Goal: Task Accomplishment & Management: Complete application form

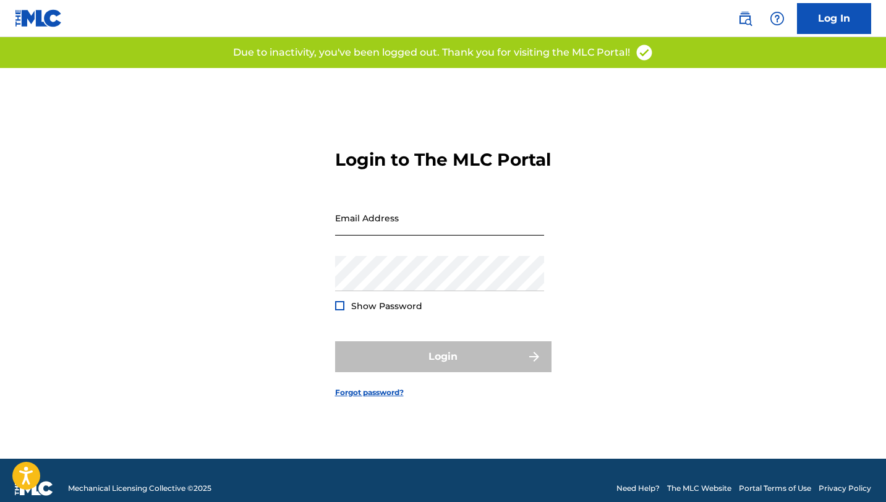
click at [406, 236] on input "Email Address" at bounding box center [439, 217] width 209 height 35
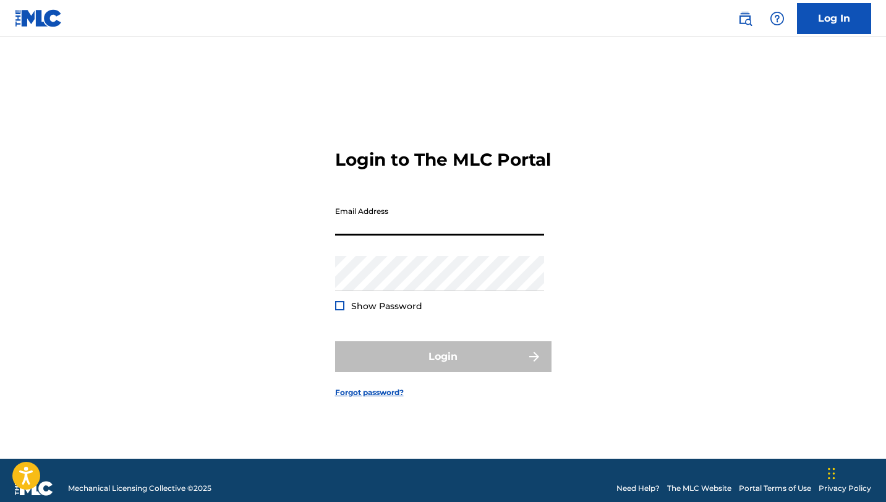
type input "[EMAIL_ADDRESS][DOMAIN_NAME]"
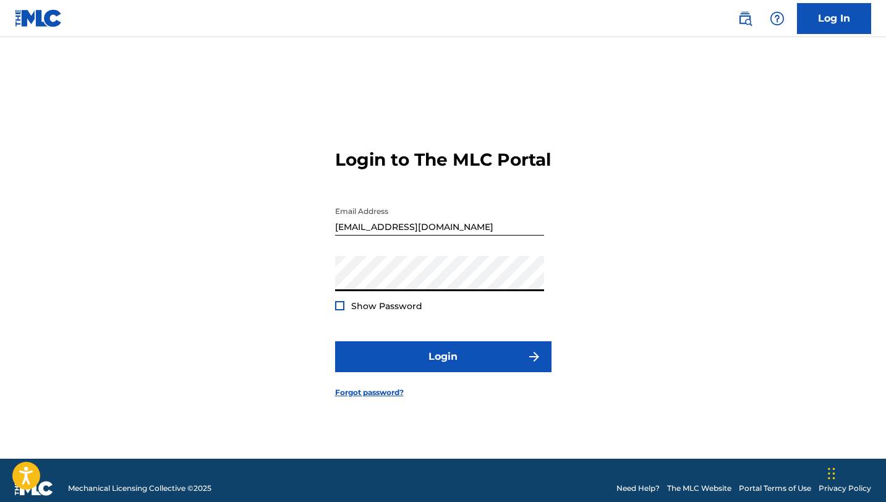
click at [335, 341] on button "Login" at bounding box center [443, 356] width 216 height 31
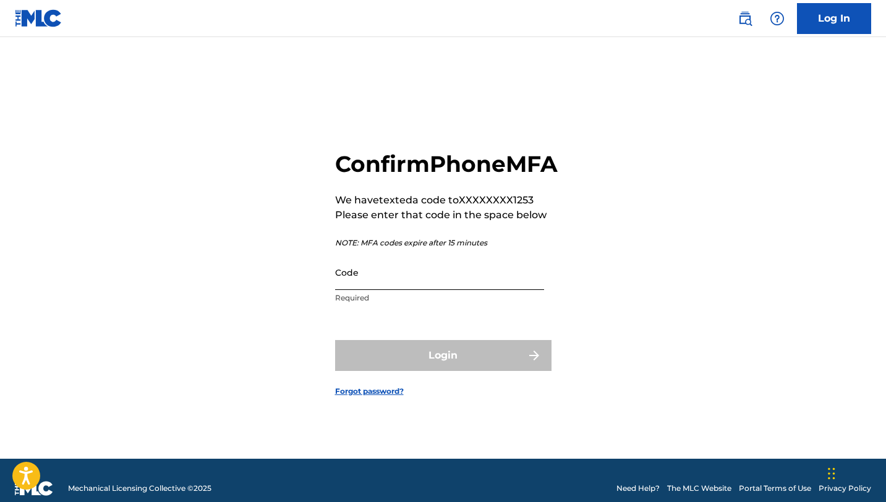
click at [375, 281] on input "Code" at bounding box center [439, 272] width 209 height 35
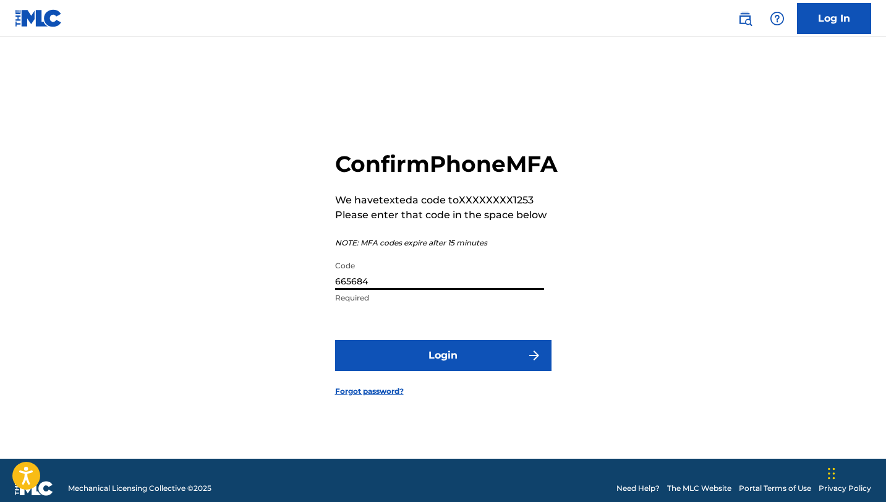
type input "665684"
click at [335, 340] on button "Login" at bounding box center [443, 355] width 216 height 31
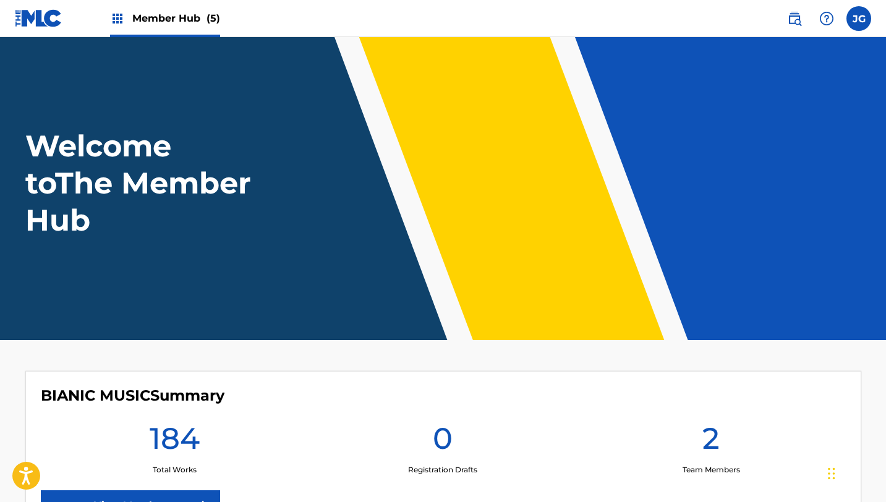
click at [190, 7] on div "Member Hub (5)" at bounding box center [165, 18] width 110 height 36
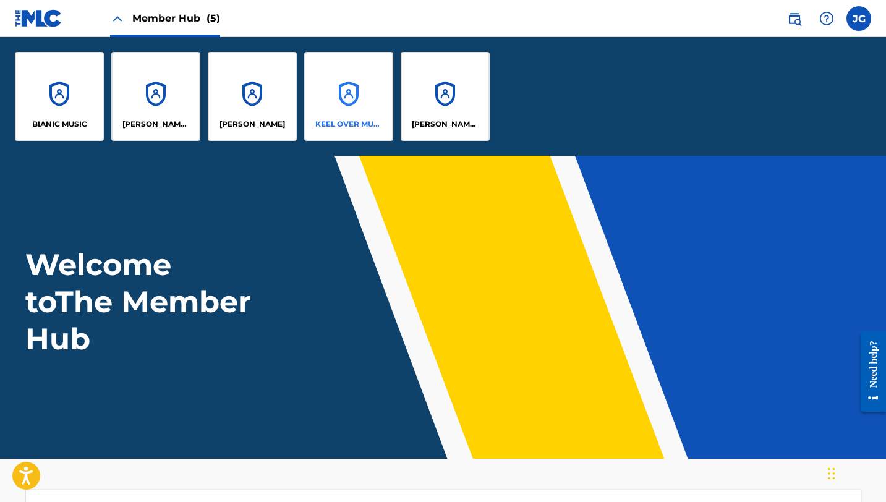
click at [340, 78] on div "KEEL OVER MUSIC" at bounding box center [348, 96] width 89 height 89
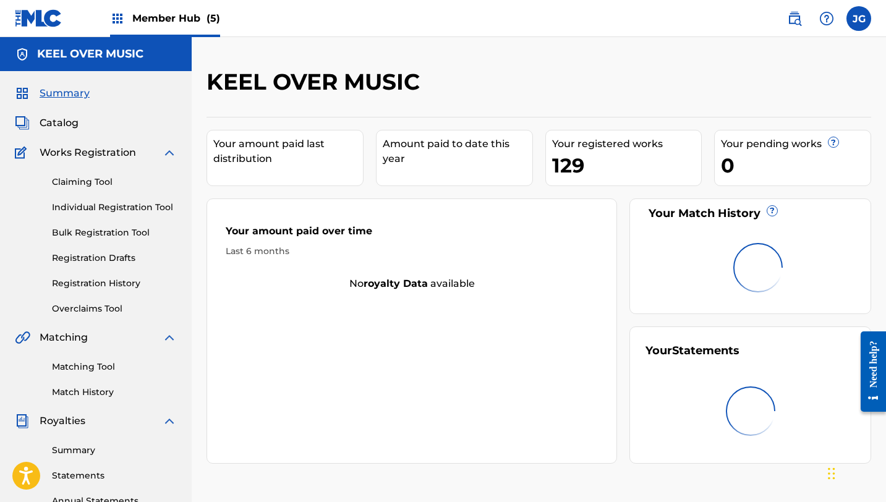
click at [203, 1] on div "Member Hub (5)" at bounding box center [165, 18] width 110 height 36
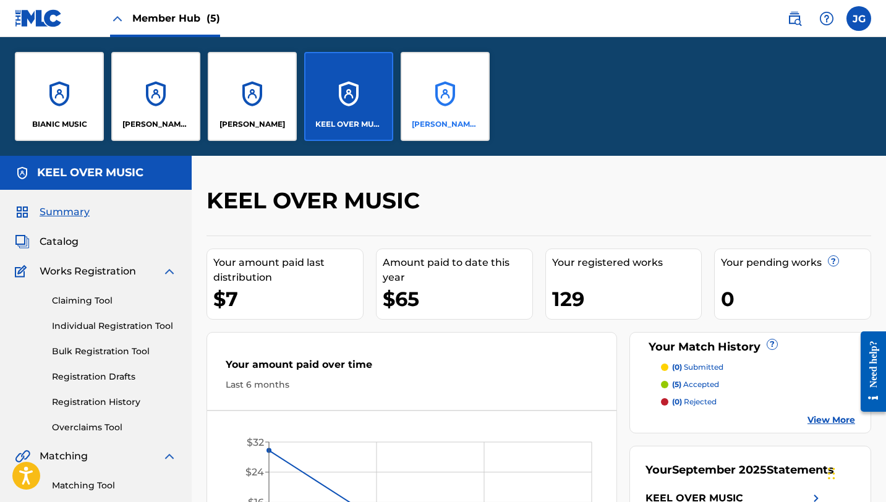
click at [459, 104] on div "[PERSON_NAME] SOUNDWORKS" at bounding box center [445, 96] width 89 height 89
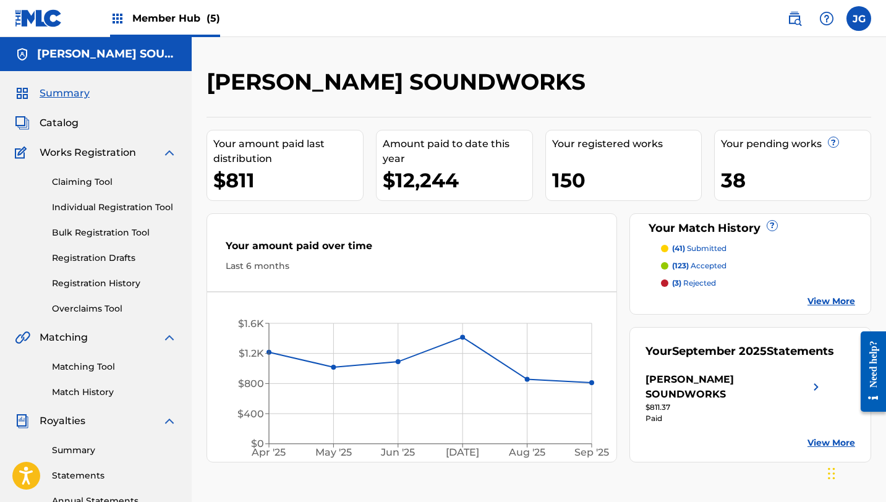
click at [745, 167] on div "38" at bounding box center [796, 180] width 150 height 28
click at [820, 302] on link "View More" at bounding box center [831, 301] width 48 height 13
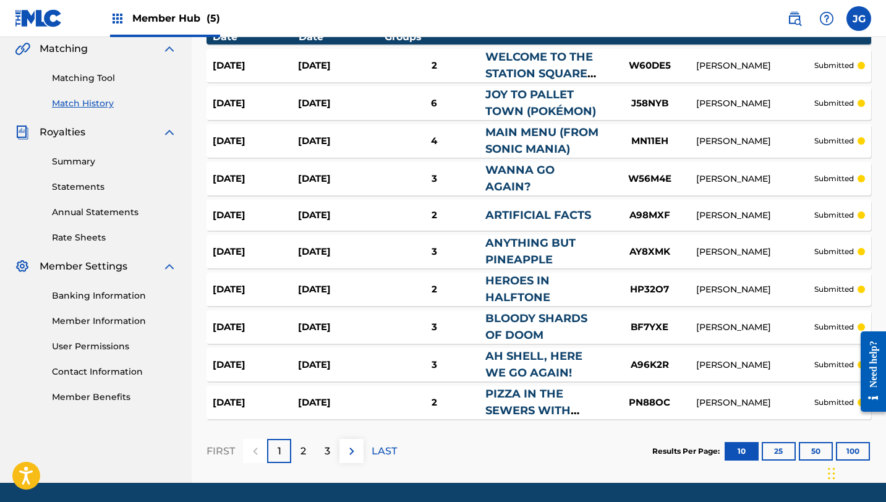
scroll to position [326, 0]
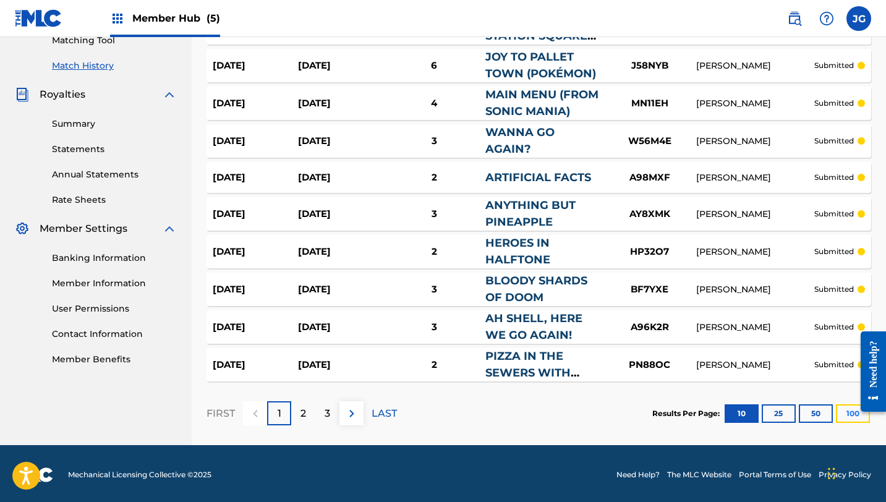
click at [844, 414] on button "100" at bounding box center [853, 413] width 34 height 19
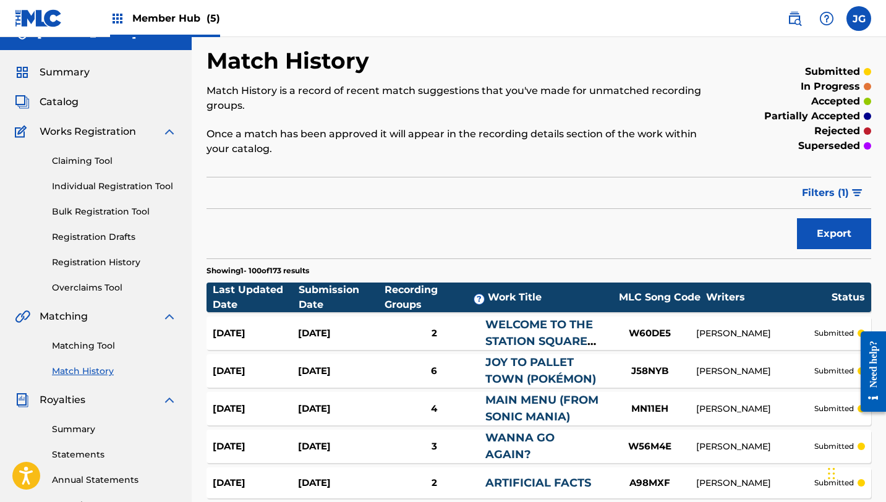
scroll to position [0, 0]
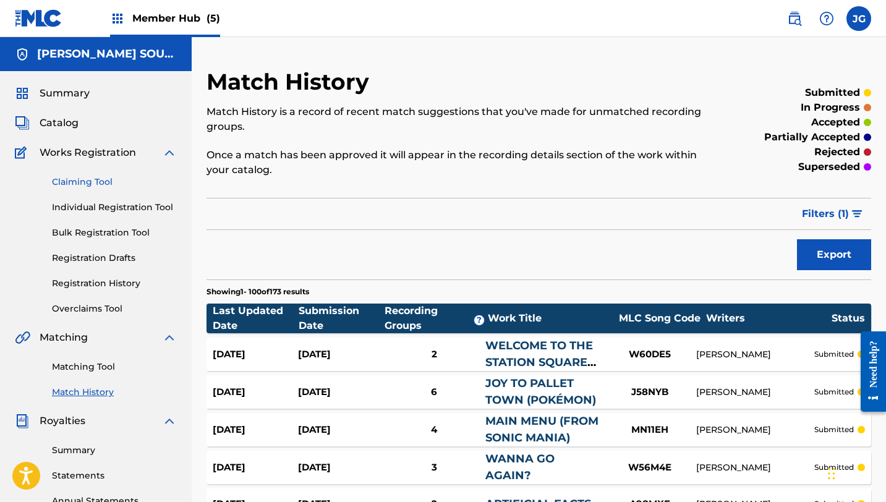
click at [86, 178] on link "Claiming Tool" at bounding box center [114, 182] width 125 height 13
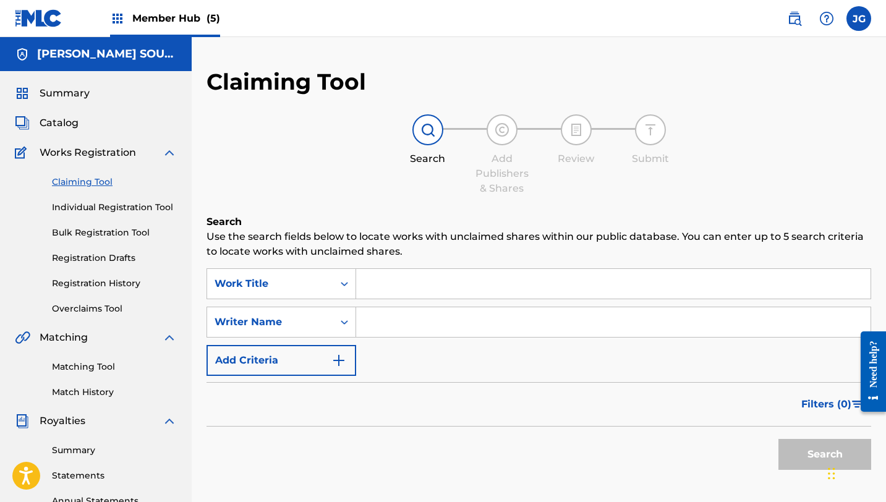
click at [155, 12] on span "Member Hub (5)" at bounding box center [176, 18] width 88 height 14
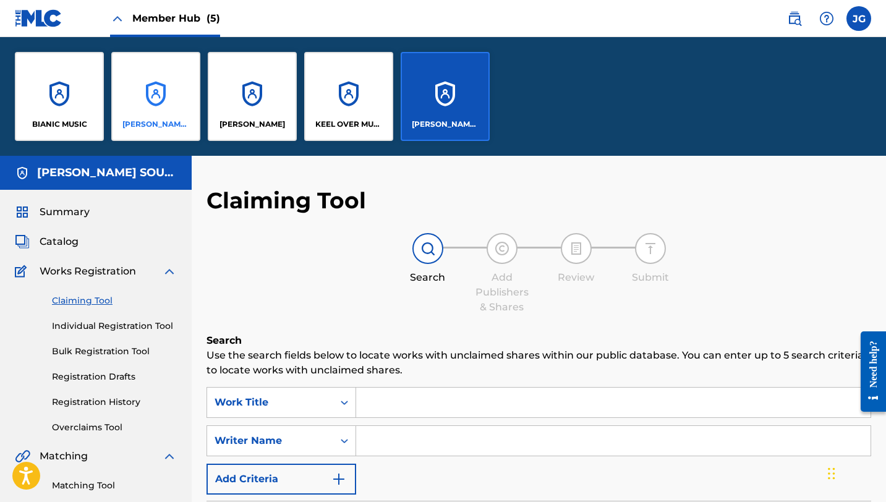
click at [174, 100] on div "[PERSON_NAME] MUSIC" at bounding box center [155, 96] width 89 height 89
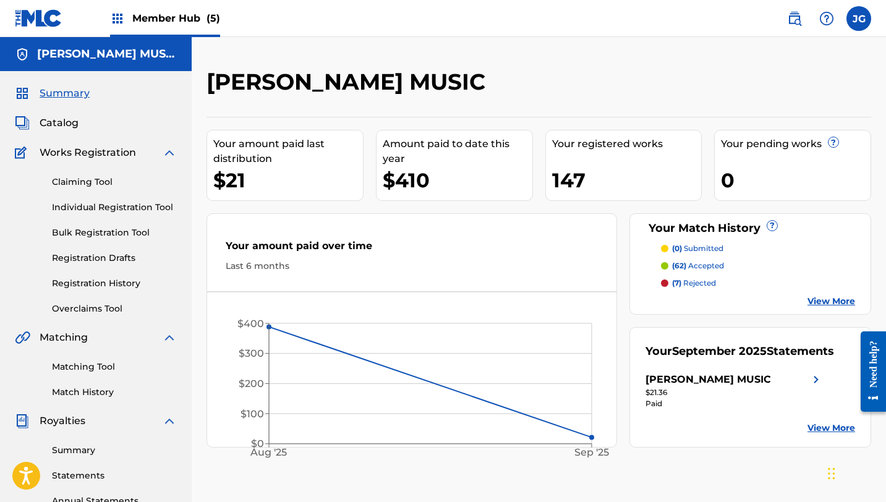
click at [176, 18] on span "Member Hub (5)" at bounding box center [176, 18] width 88 height 14
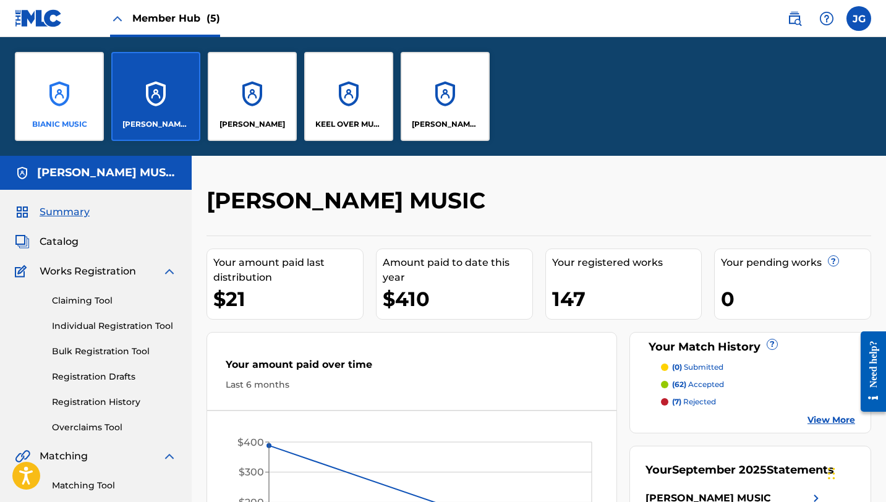
click at [61, 65] on div "BIANIC MUSIC" at bounding box center [59, 96] width 89 height 89
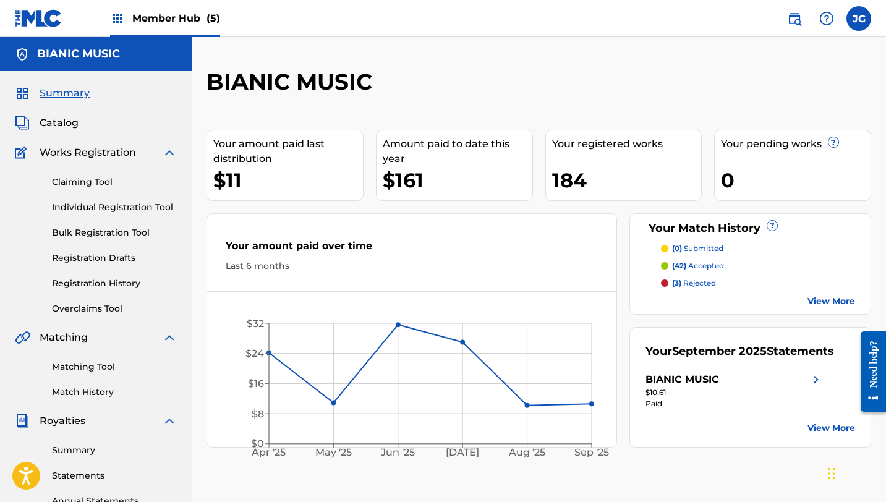
click at [695, 266] on p "(42) accepted" at bounding box center [698, 265] width 52 height 11
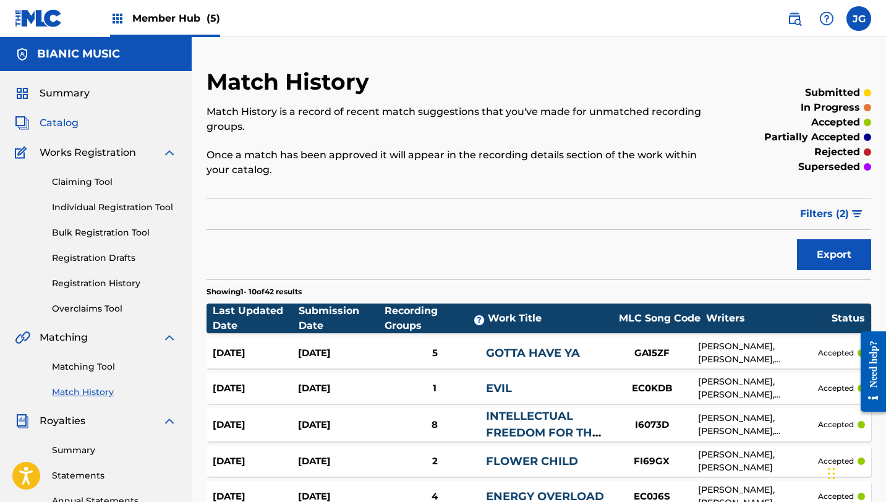
click at [66, 120] on span "Catalog" at bounding box center [59, 123] width 39 height 15
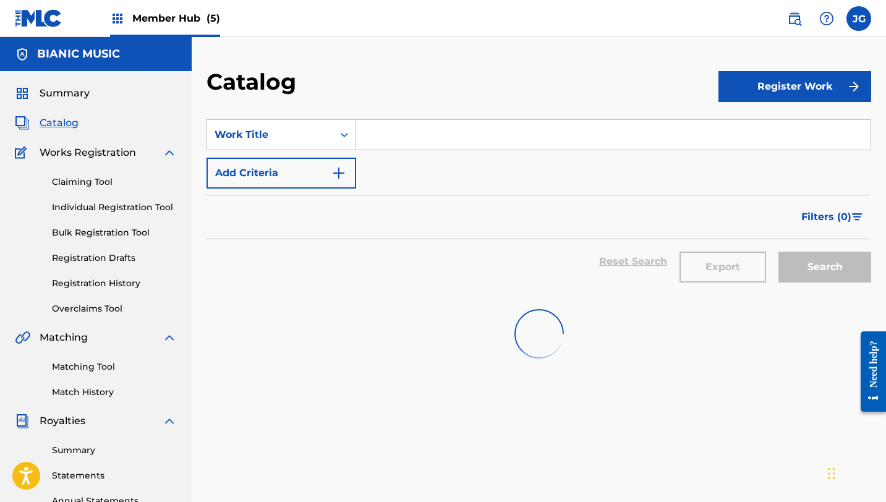
click at [429, 132] on input "Search Form" at bounding box center [613, 135] width 514 height 30
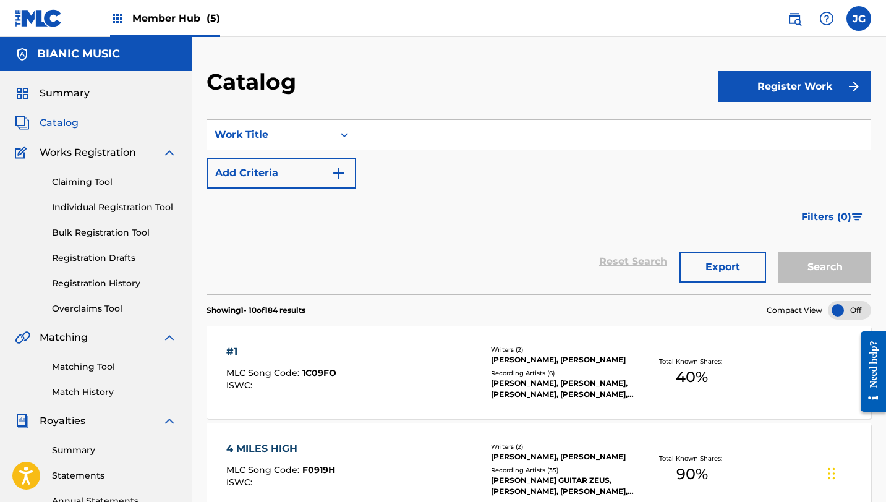
paste input "Discovery"
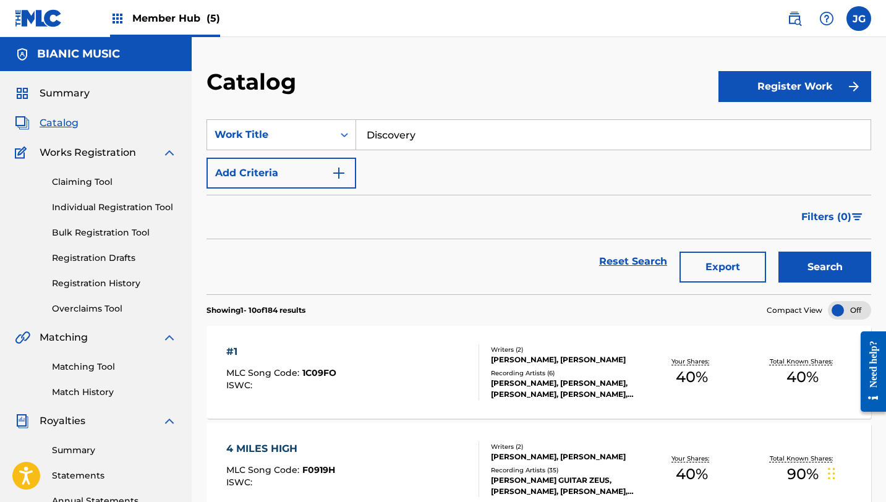
type input "Discovery"
click at [778, 252] on button "Search" at bounding box center [824, 267] width 93 height 31
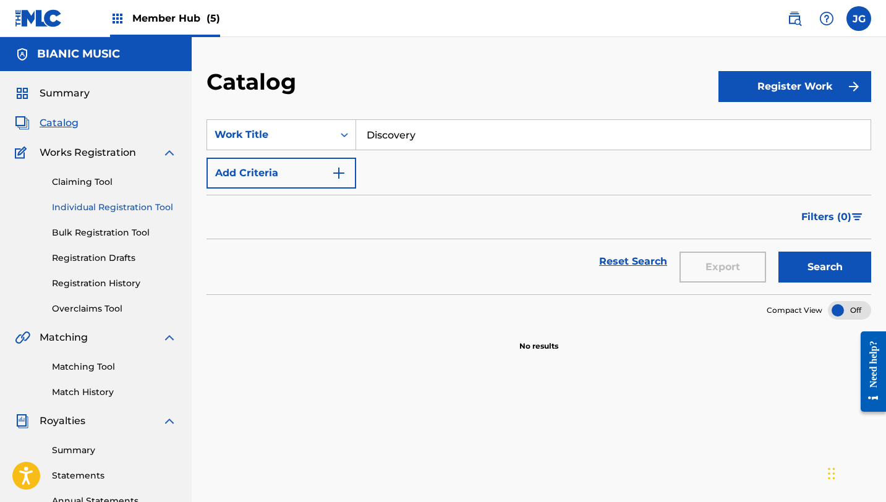
click at [107, 208] on link "Individual Registration Tool" at bounding box center [114, 207] width 125 height 13
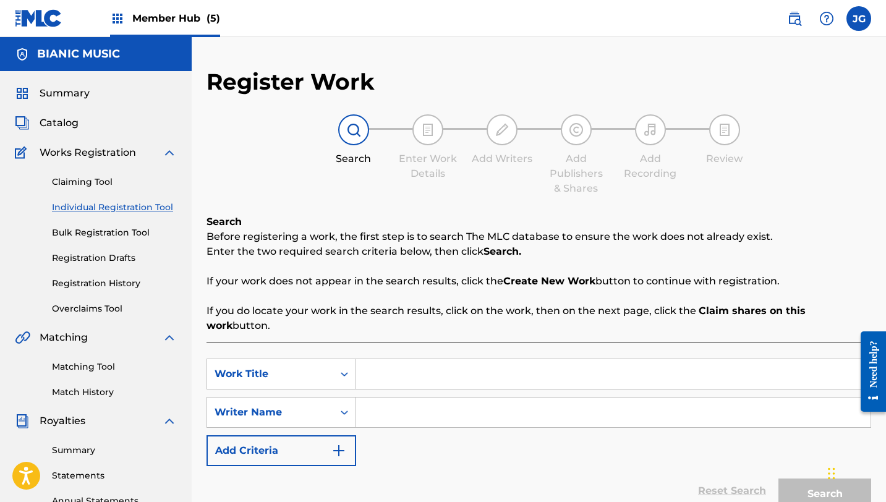
click at [420, 365] on input "Search Form" at bounding box center [613, 374] width 514 height 30
paste input "Discovery"
type input "Discovery"
click at [405, 397] on input "Search Form" at bounding box center [613, 412] width 514 height 30
type input "[PERSON_NAME]"
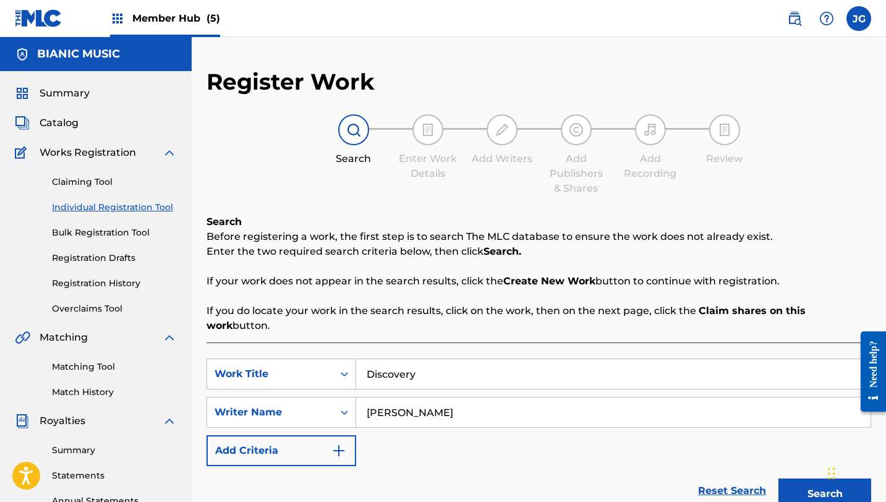
click at [778, 478] on button "Search" at bounding box center [824, 493] width 93 height 31
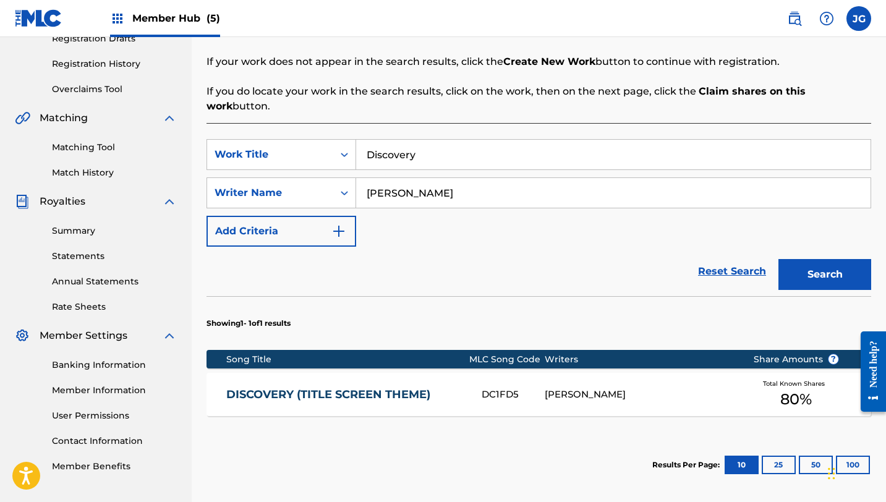
scroll to position [221, 0]
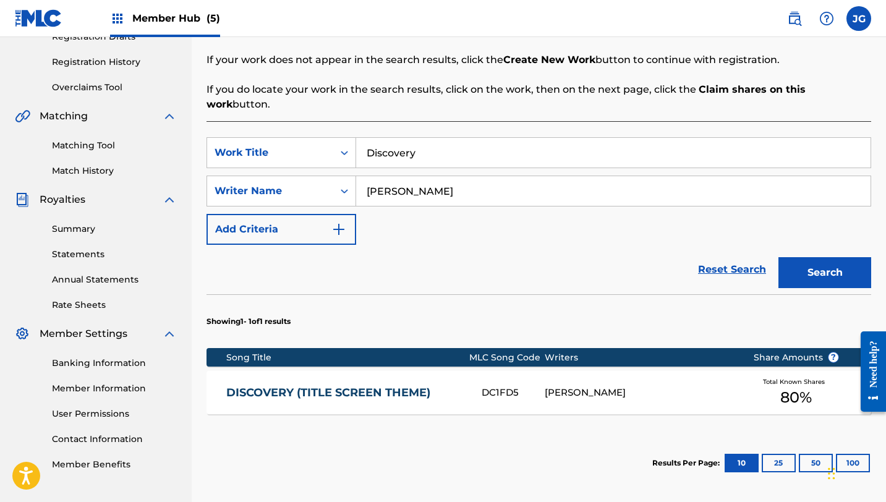
click at [327, 386] on link "DISCOVERY (TITLE SCREEN THEME)" at bounding box center [345, 393] width 239 height 14
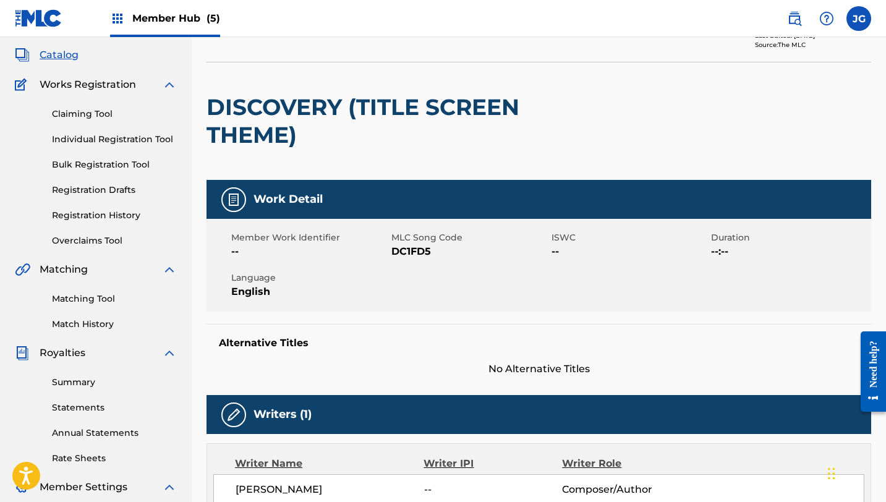
scroll to position [67, 0]
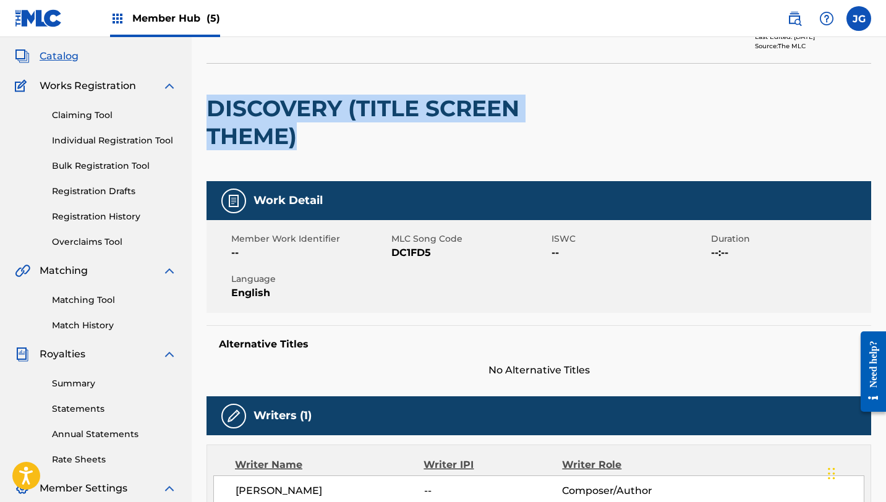
drag, startPoint x: 303, startPoint y: 134, endPoint x: 207, endPoint y: 104, distance: 100.9
click at [207, 104] on h2 "DISCOVERY (TITLE SCREEN THEME)" at bounding box center [405, 123] width 399 height 56
copy h2 "DISCOVERY (TITLE SCREEN THEME)"
click at [101, 140] on link "Individual Registration Tool" at bounding box center [114, 140] width 125 height 13
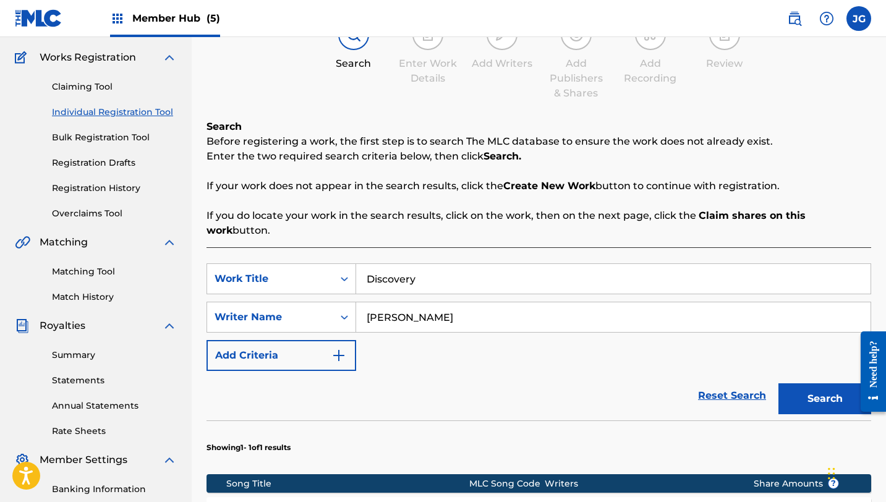
scroll to position [163, 0]
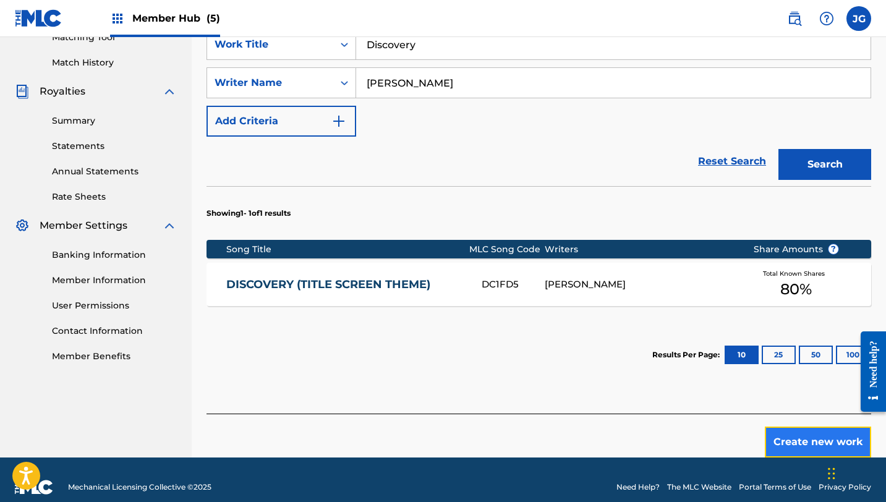
click at [778, 427] on button "Create new work" at bounding box center [818, 442] width 106 height 31
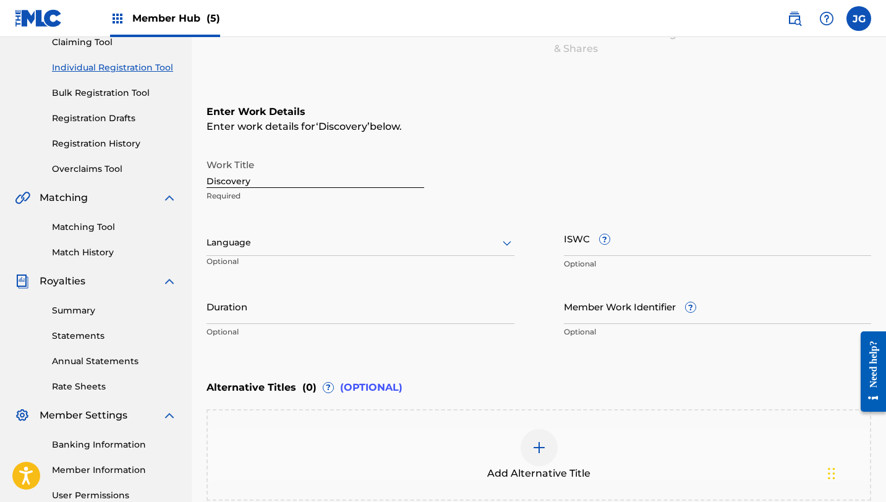
scroll to position [272, 0]
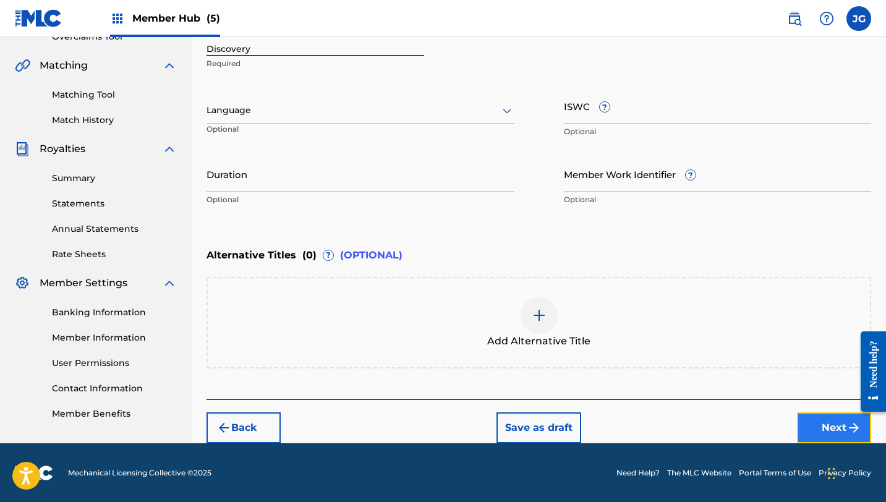
click at [810, 436] on button "Next" at bounding box center [834, 427] width 74 height 31
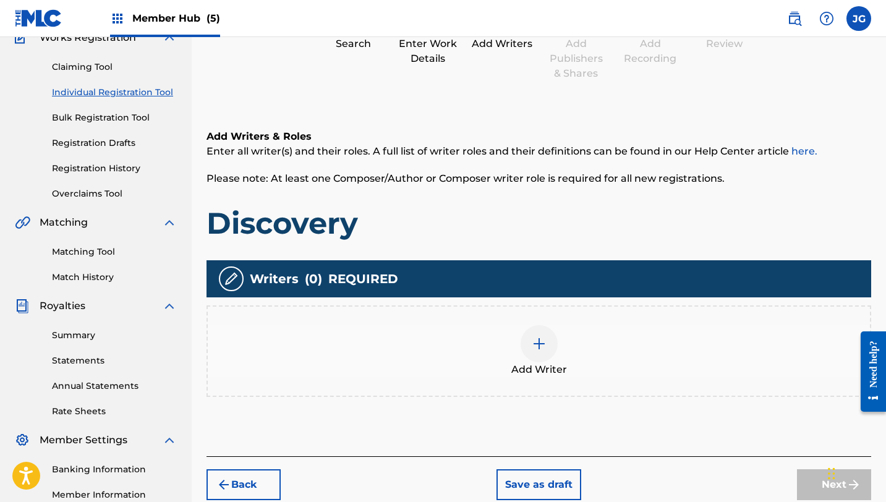
scroll to position [125, 0]
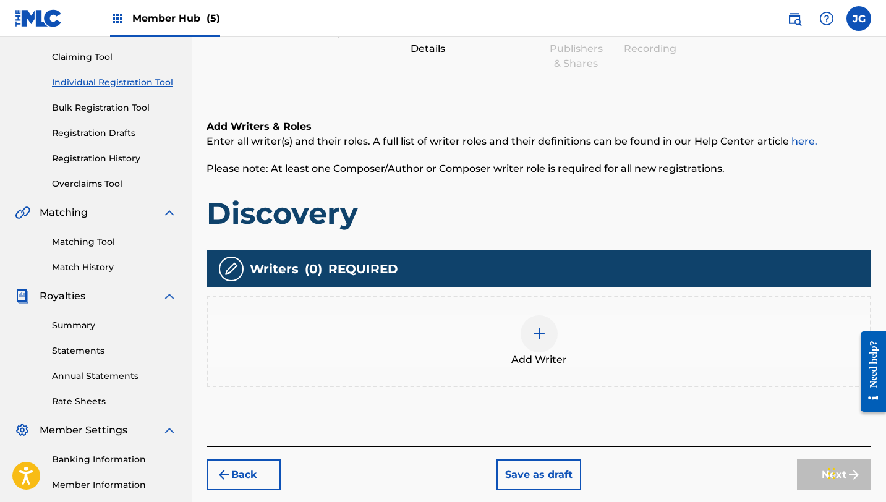
click at [533, 339] on img at bounding box center [539, 333] width 15 height 15
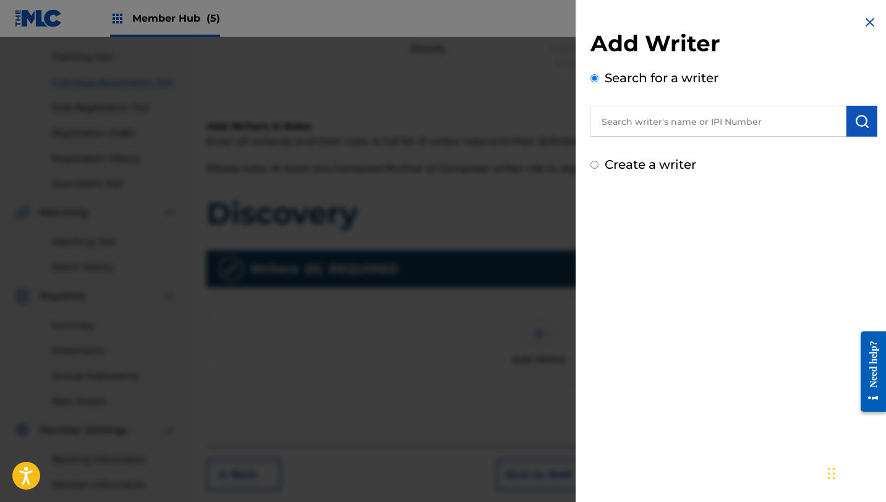
click at [749, 133] on input "text" at bounding box center [718, 121] width 256 height 31
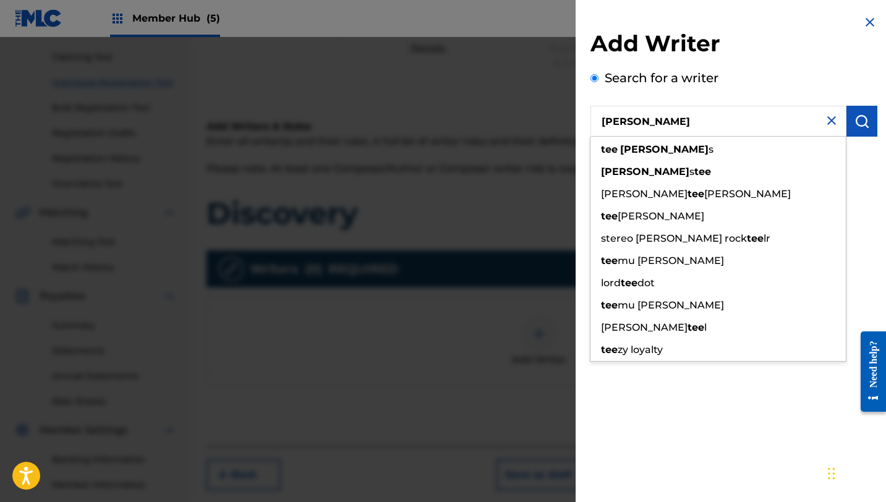
type input "[PERSON_NAME]"
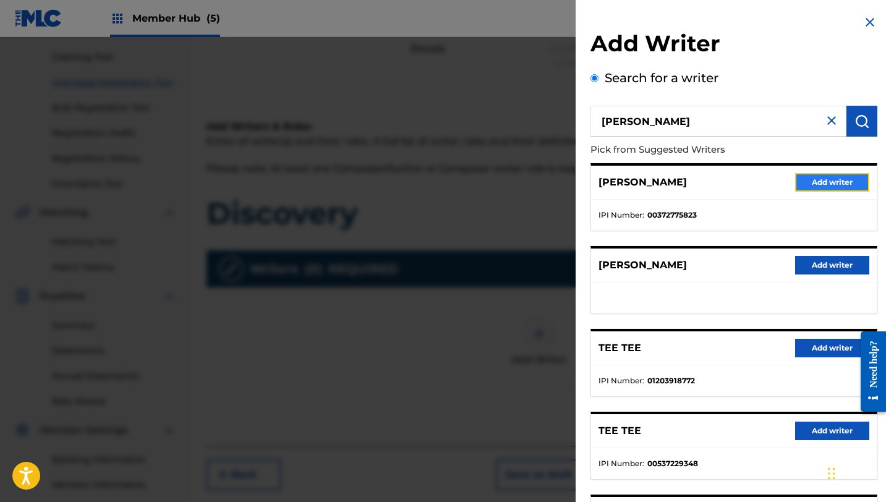
click at [815, 180] on button "Add writer" at bounding box center [832, 182] width 74 height 19
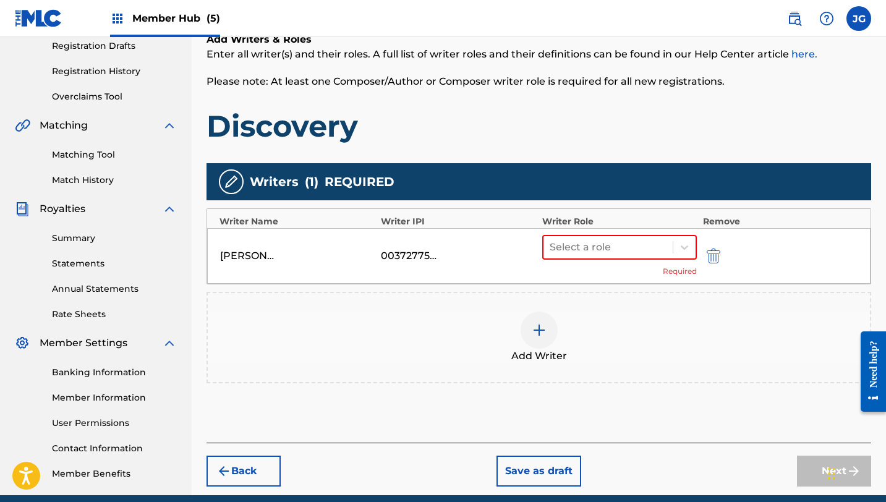
scroll to position [241, 0]
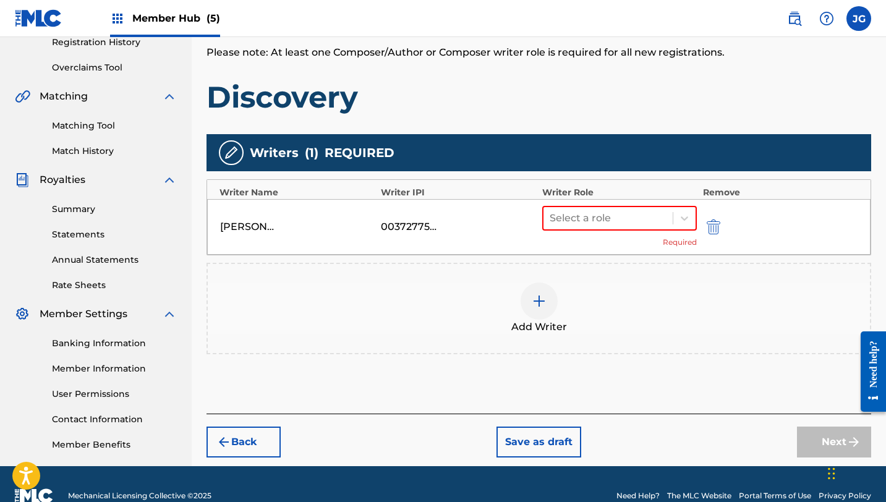
click at [609, 231] on div "Select a role Required" at bounding box center [619, 227] width 155 height 42
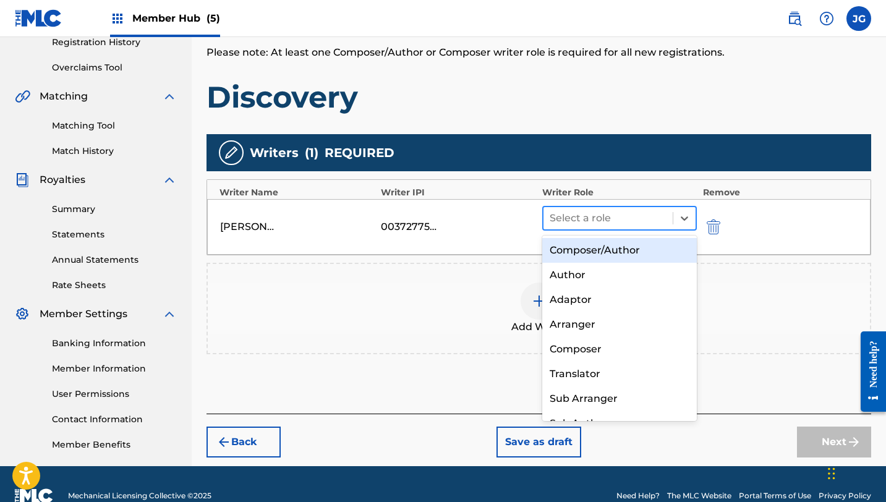
click at [609, 228] on div "Select a role" at bounding box center [607, 218] width 129 height 22
click at [608, 250] on div "Composer/Author" at bounding box center [619, 250] width 155 height 25
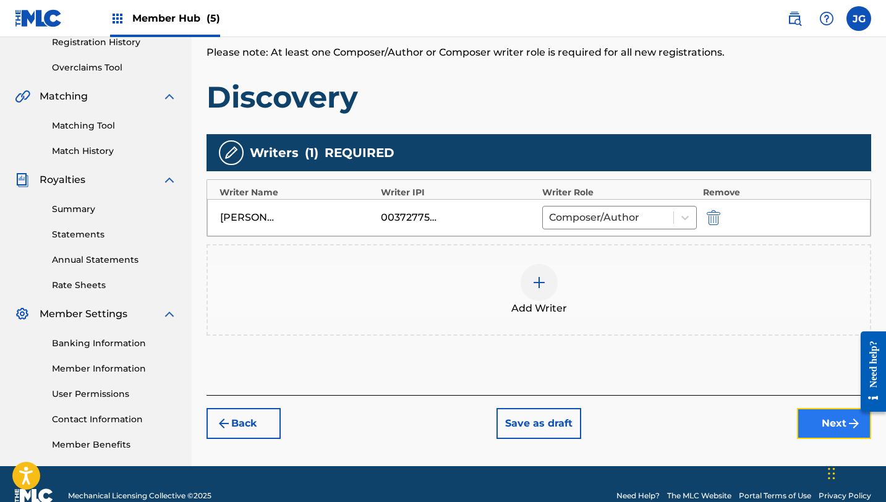
click at [813, 426] on button "Next" at bounding box center [834, 423] width 74 height 31
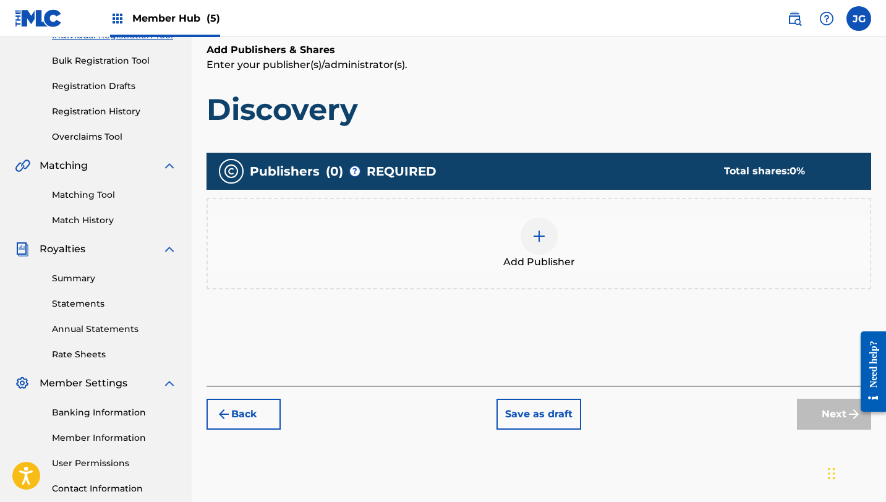
scroll to position [236, 0]
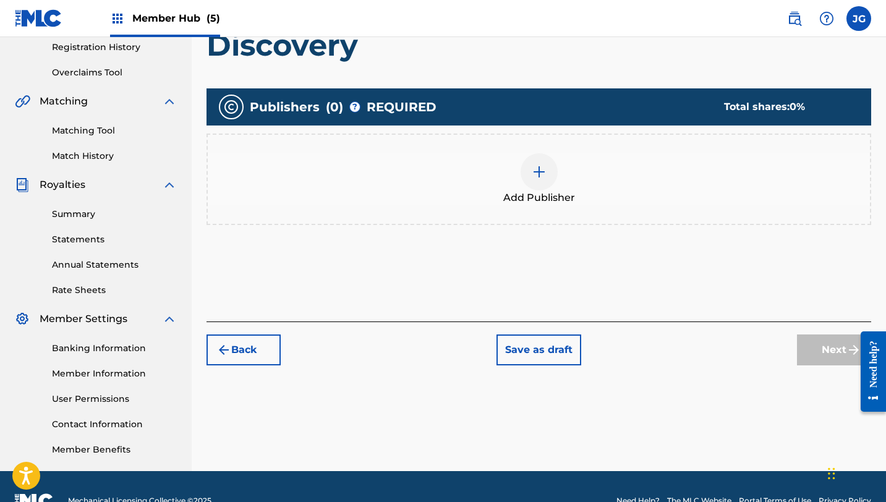
click at [535, 172] on img at bounding box center [539, 171] width 15 height 15
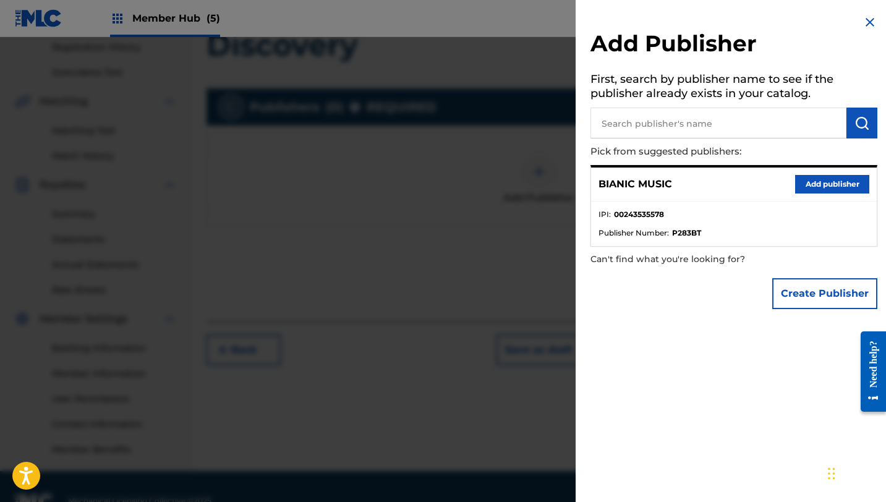
click at [755, 117] on input "text" at bounding box center [718, 123] width 256 height 31
click at [823, 179] on button "Add publisher" at bounding box center [832, 184] width 74 height 19
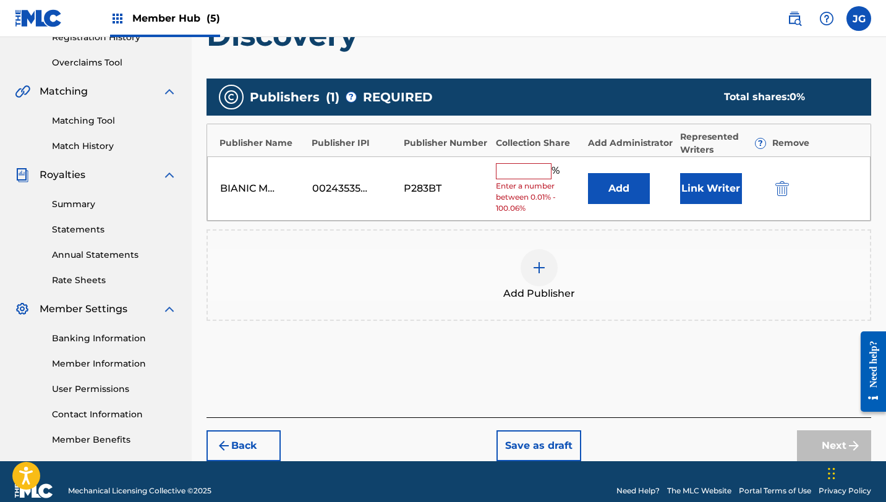
scroll to position [265, 0]
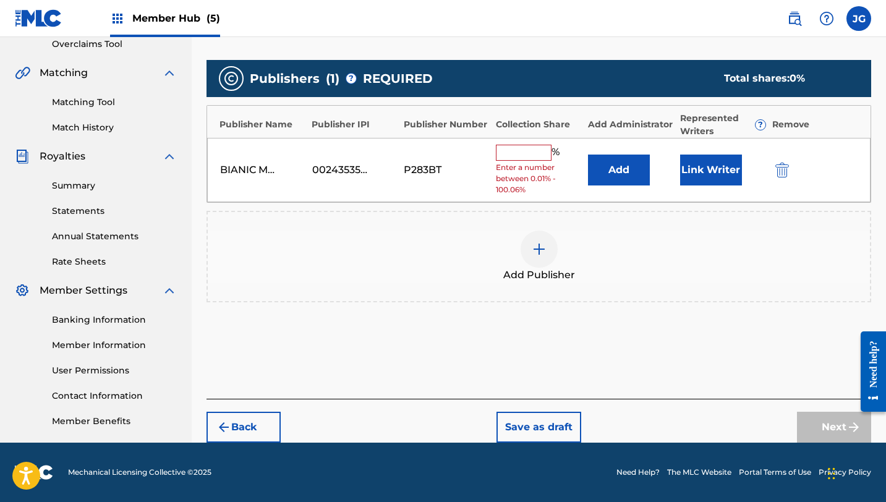
click at [536, 163] on span "Enter a number between 0.01% - 100.06%" at bounding box center [539, 178] width 86 height 33
click at [535, 156] on input "text" at bounding box center [524, 153] width 56 height 16
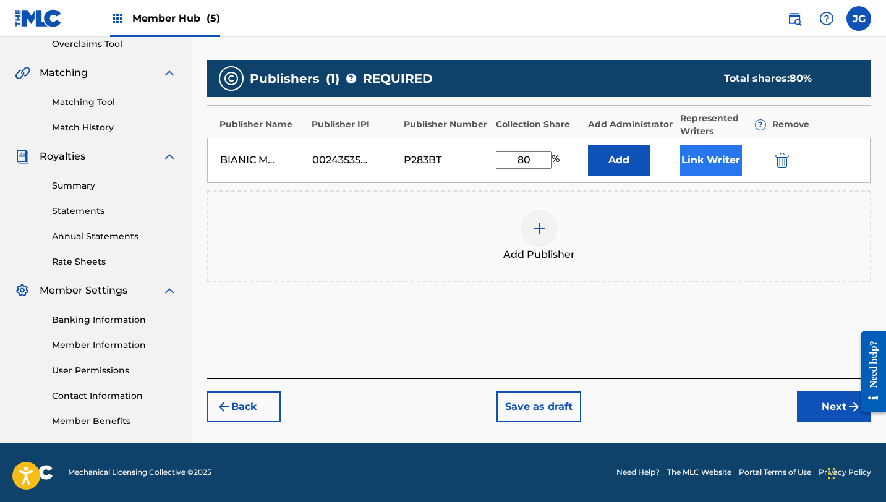
type input "80"
click at [701, 150] on button "Link Writer" at bounding box center [711, 160] width 62 height 31
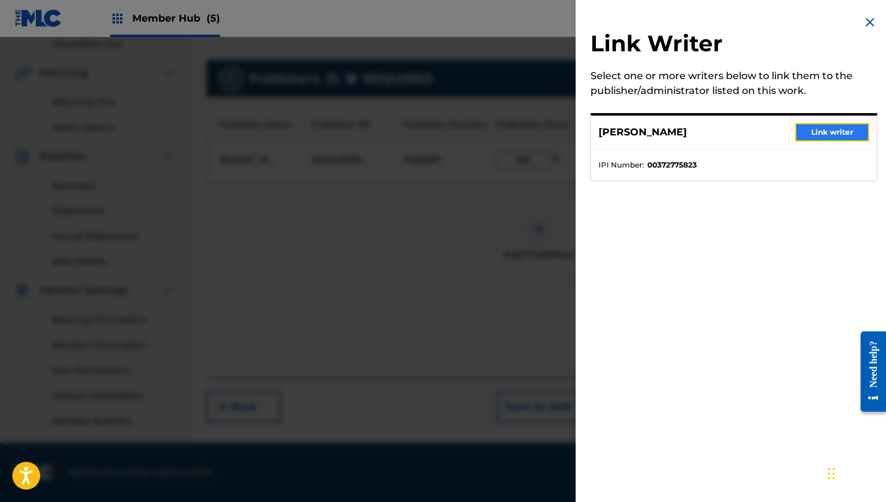
click at [821, 133] on button "Link writer" at bounding box center [832, 132] width 74 height 19
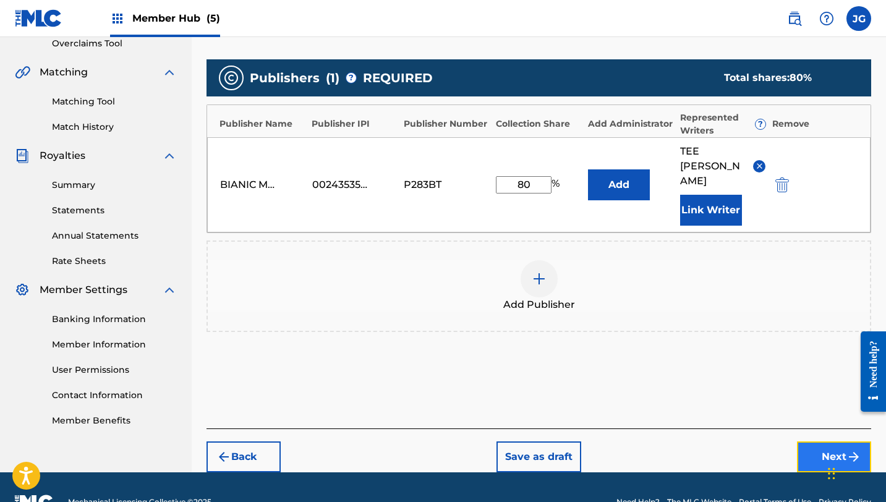
click at [804, 441] on button "Next" at bounding box center [834, 456] width 74 height 31
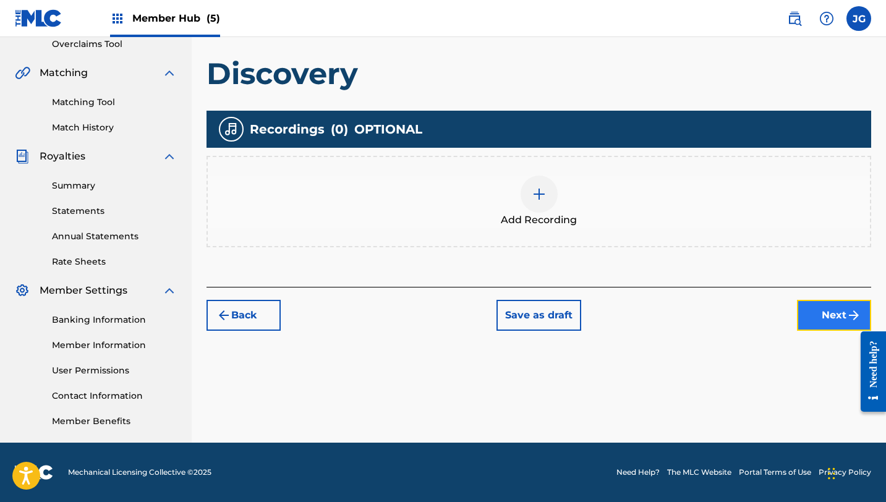
click at [826, 313] on button "Next" at bounding box center [834, 315] width 74 height 31
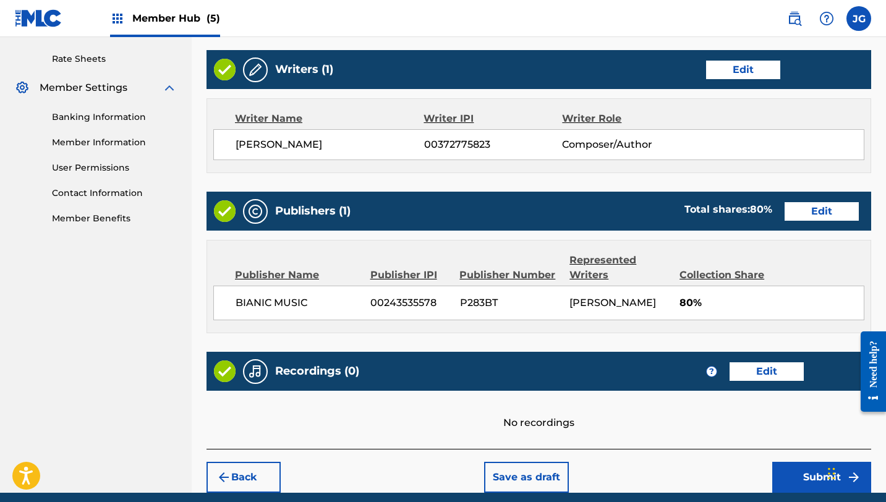
scroll to position [517, 0]
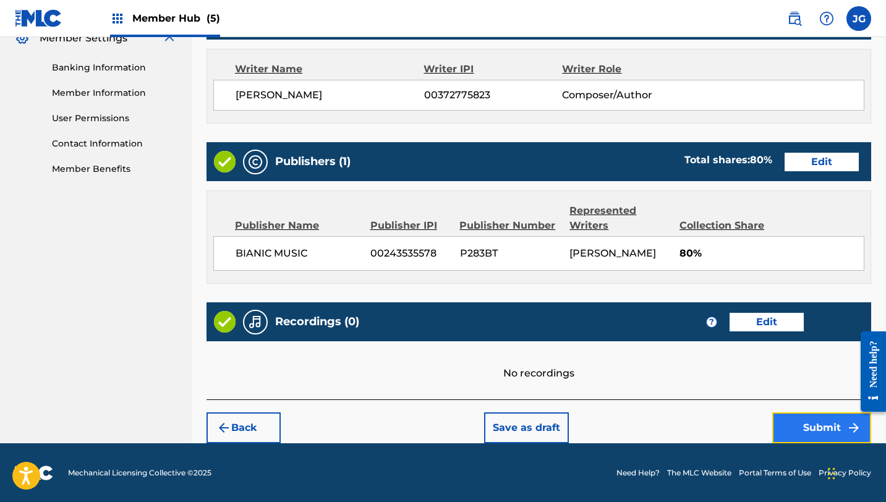
click at [799, 420] on button "Submit" at bounding box center [821, 427] width 99 height 31
